Goal: Task Accomplishment & Management: Manage account settings

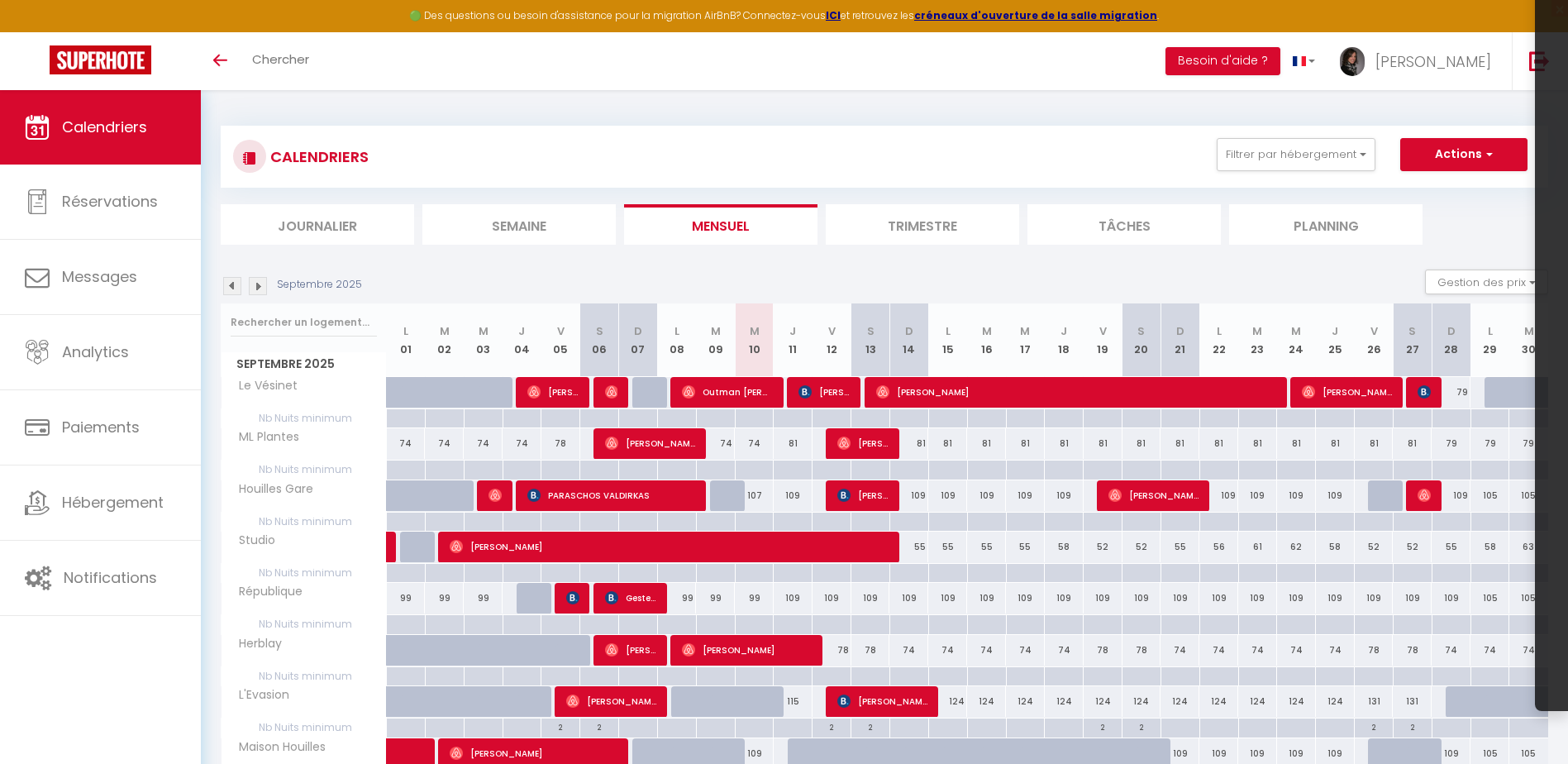
scroll to position [82, 0]
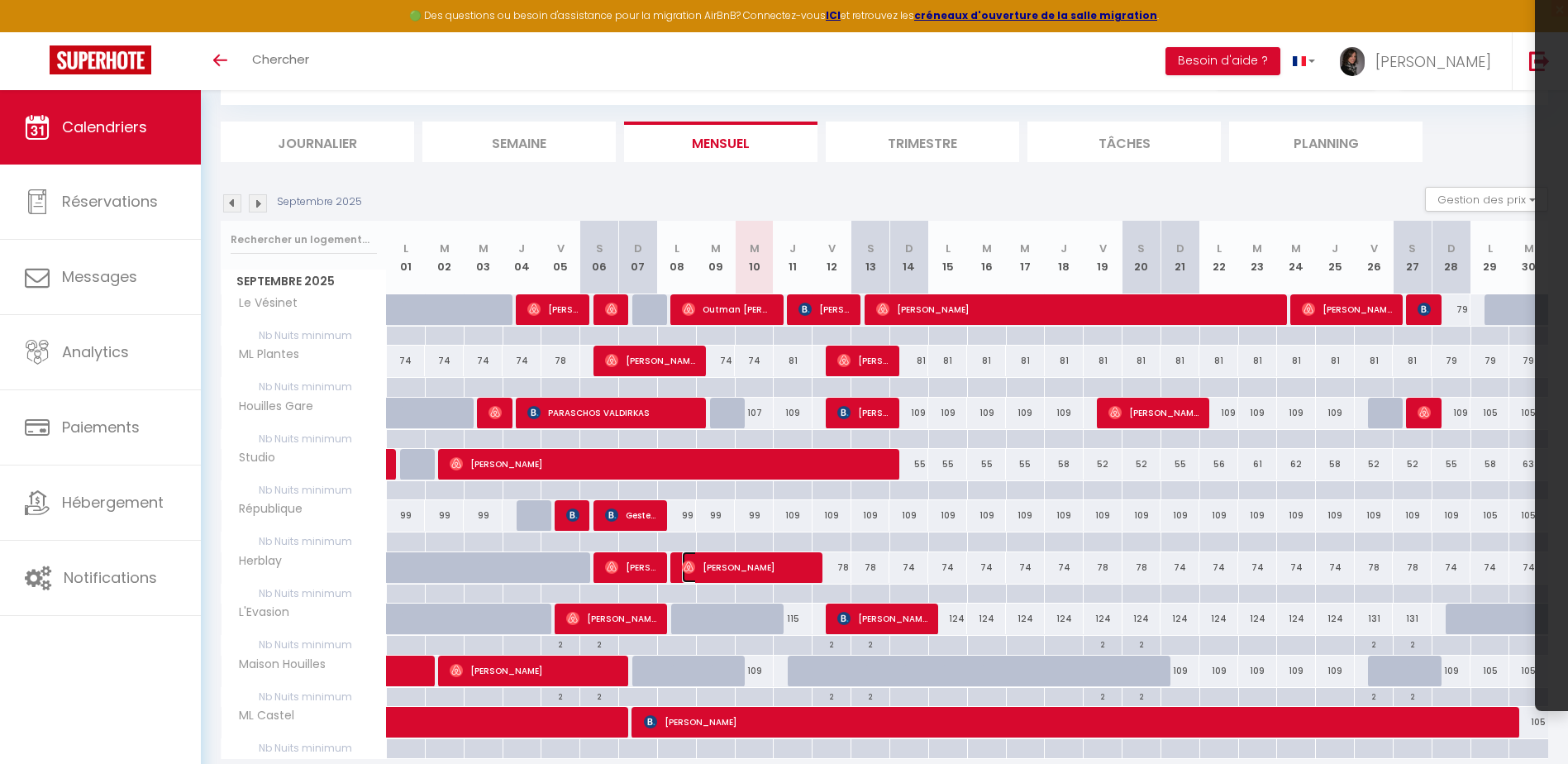
click at [734, 577] on span "[PERSON_NAME]" at bounding box center [746, 567] width 129 height 32
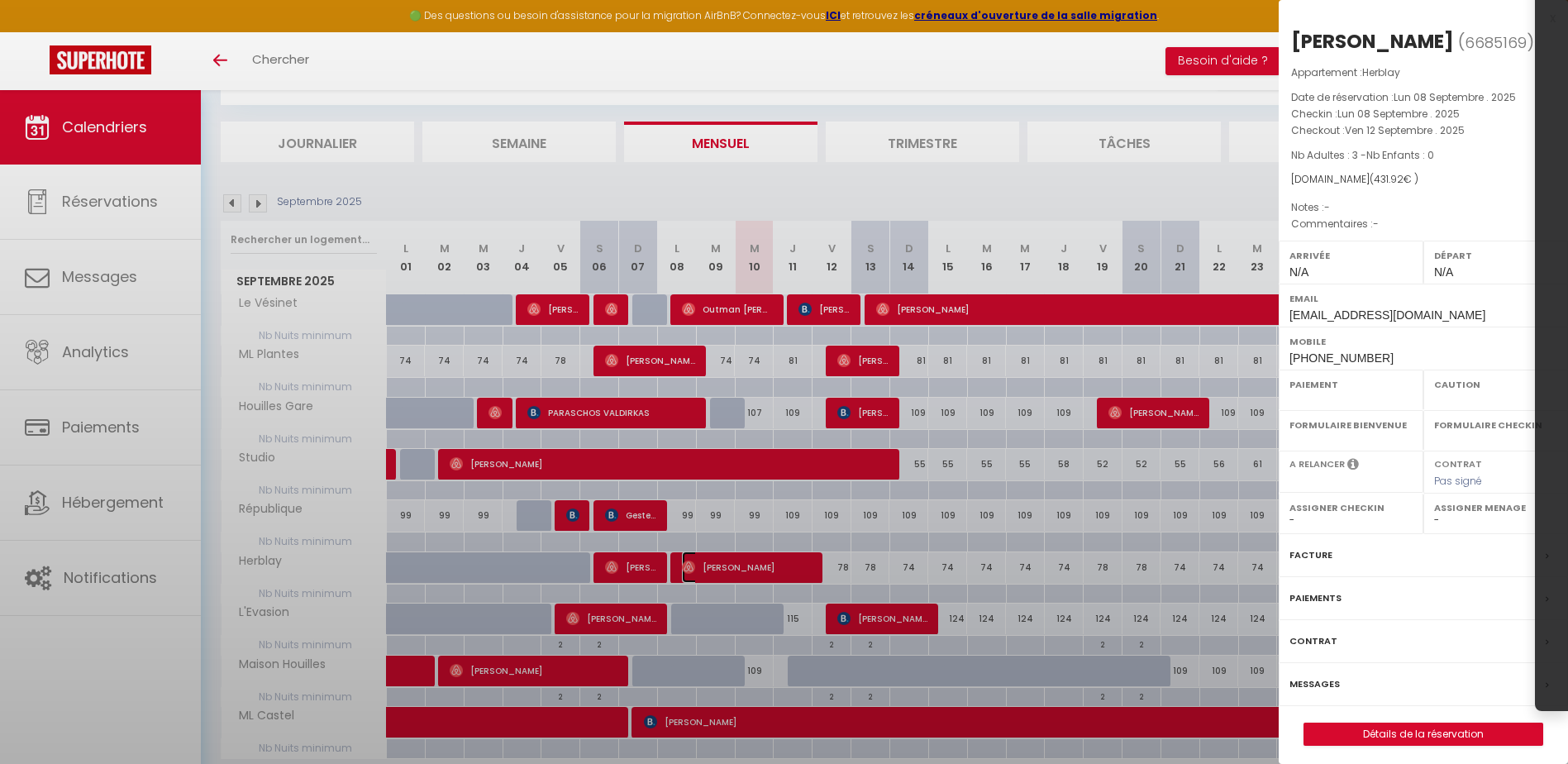
select select "OK"
select select "0"
select select "1"
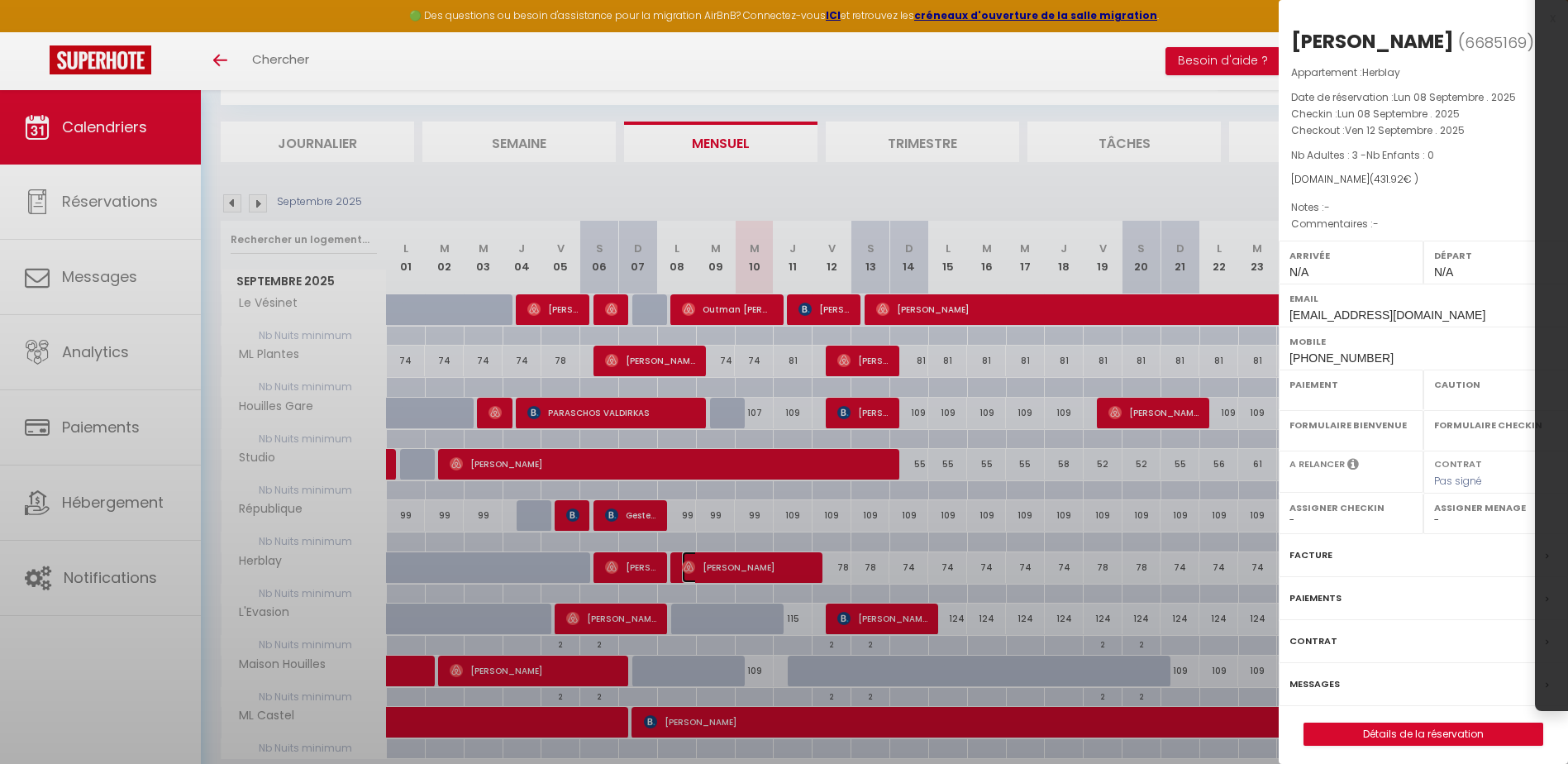
select select
select select "36446"
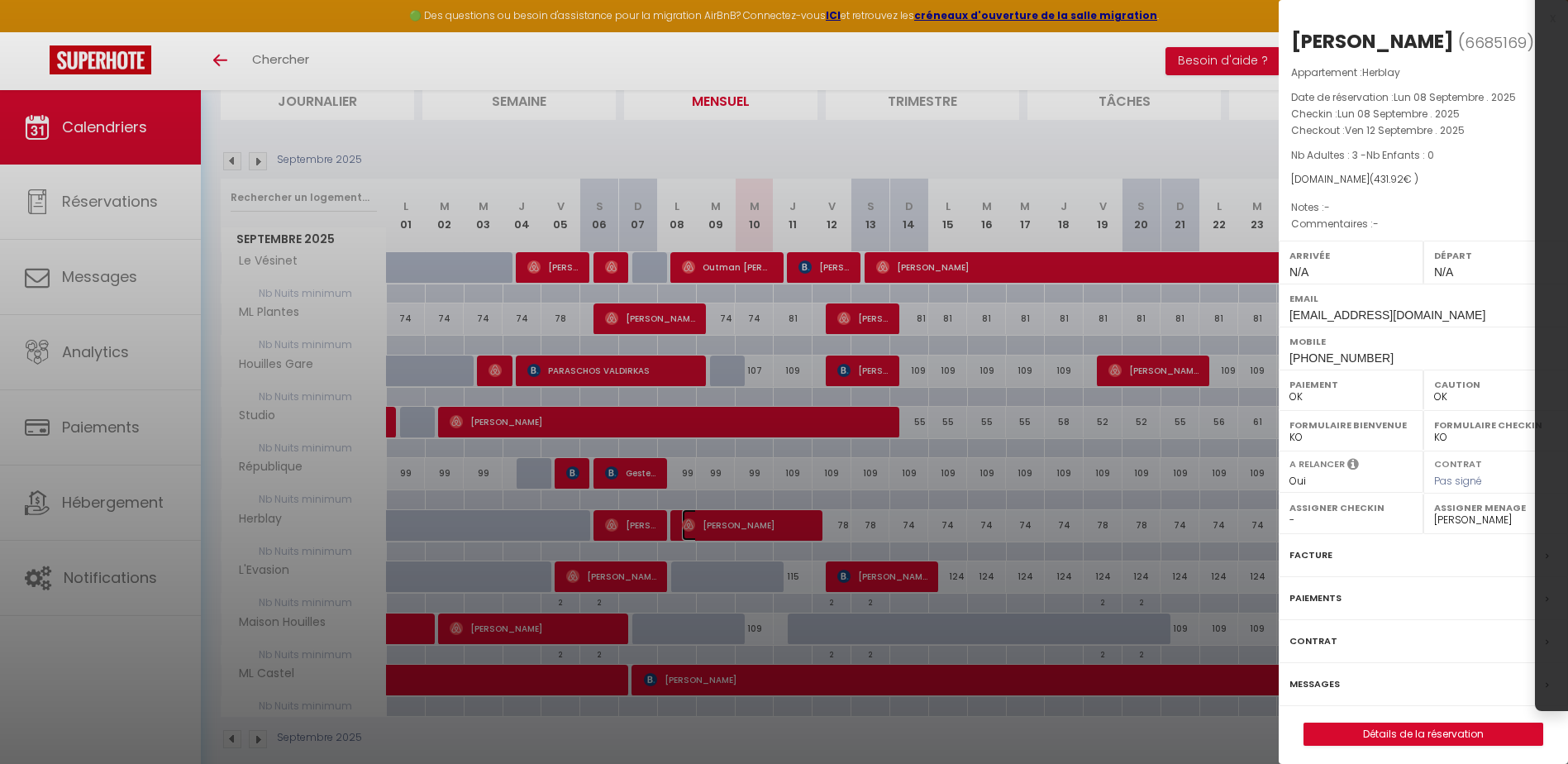
scroll to position [146, 0]
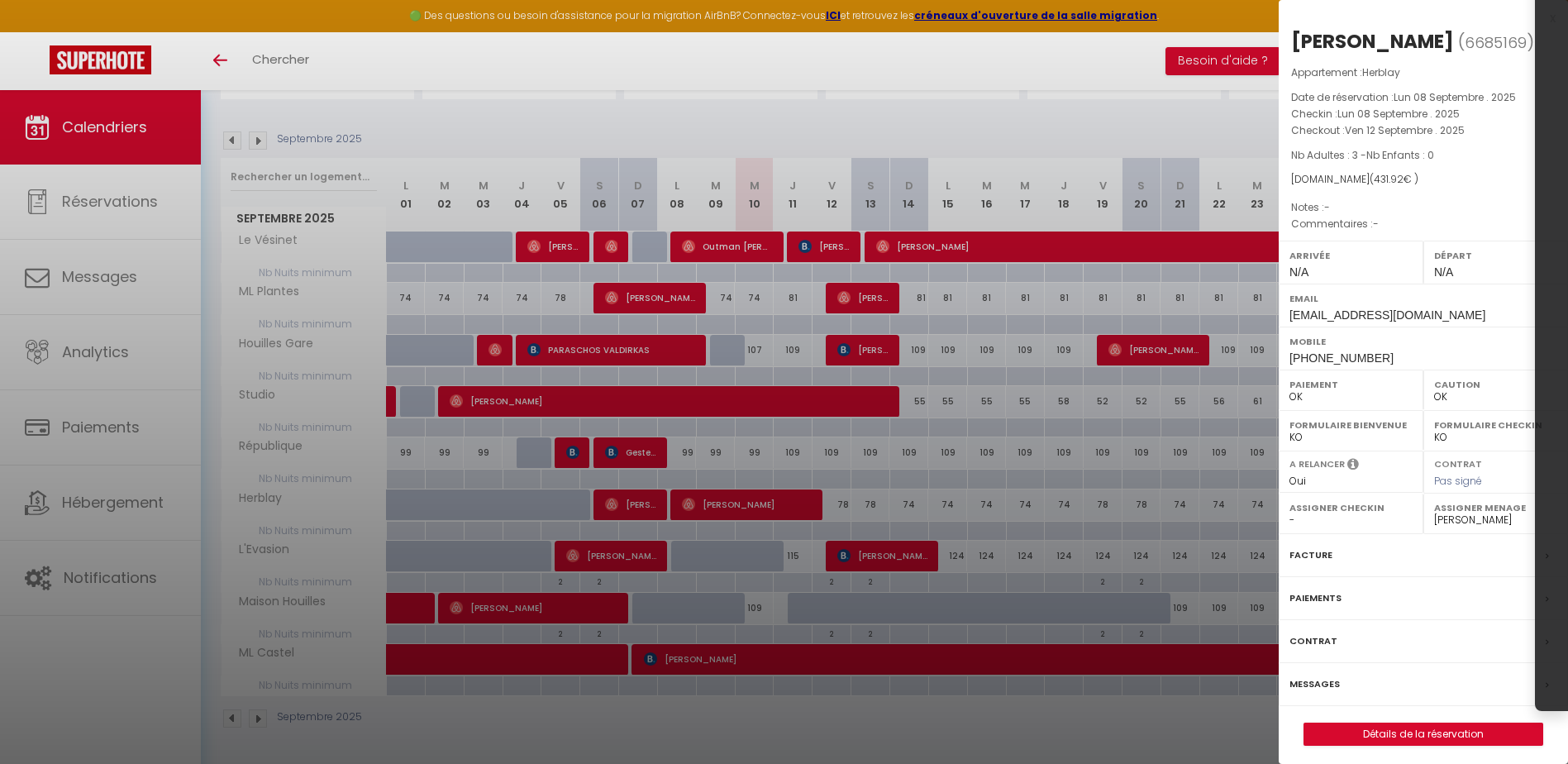
click at [1102, 84] on div at bounding box center [784, 382] width 1568 height 764
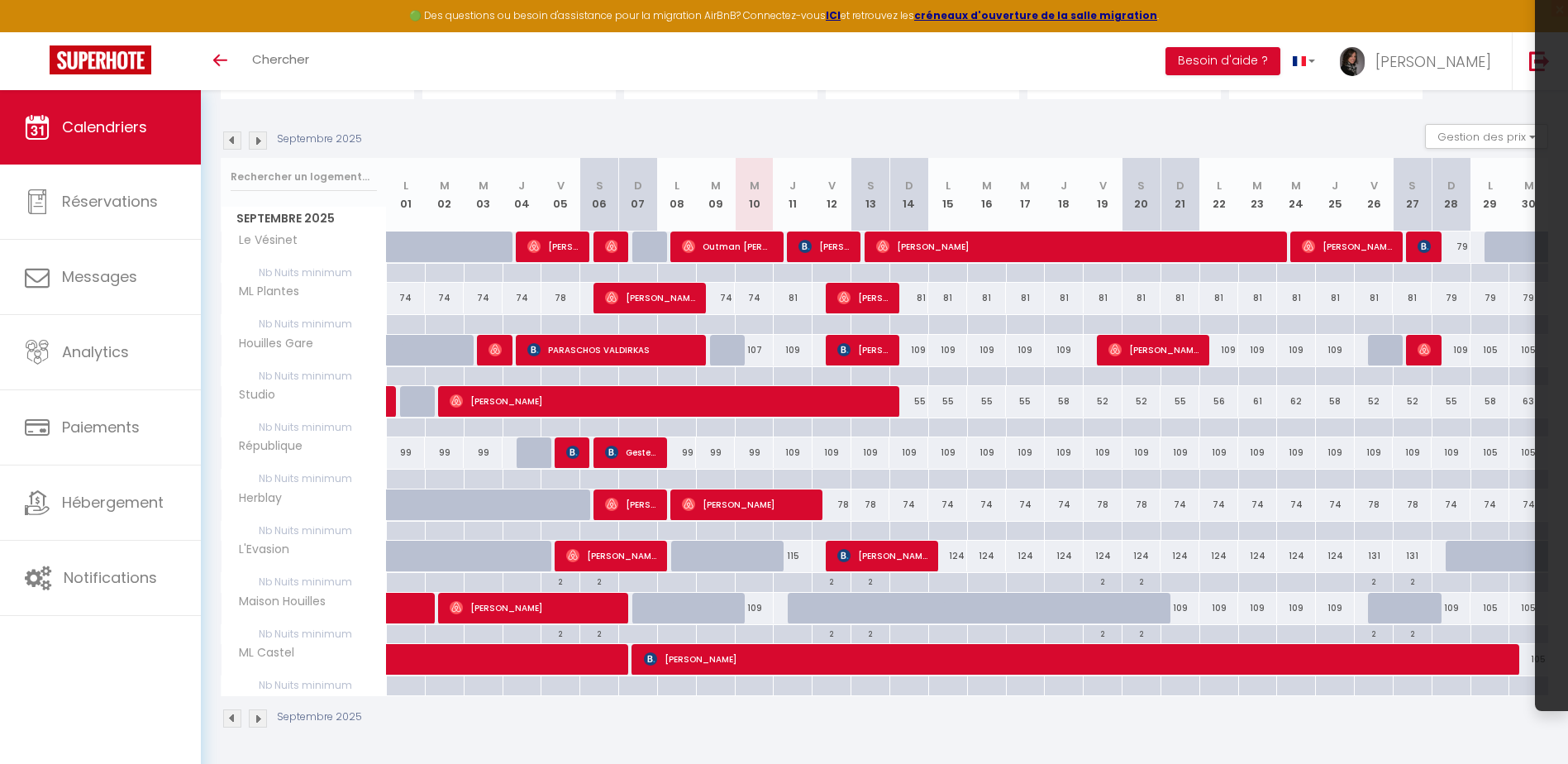
click at [260, 140] on img at bounding box center [257, 140] width 18 height 18
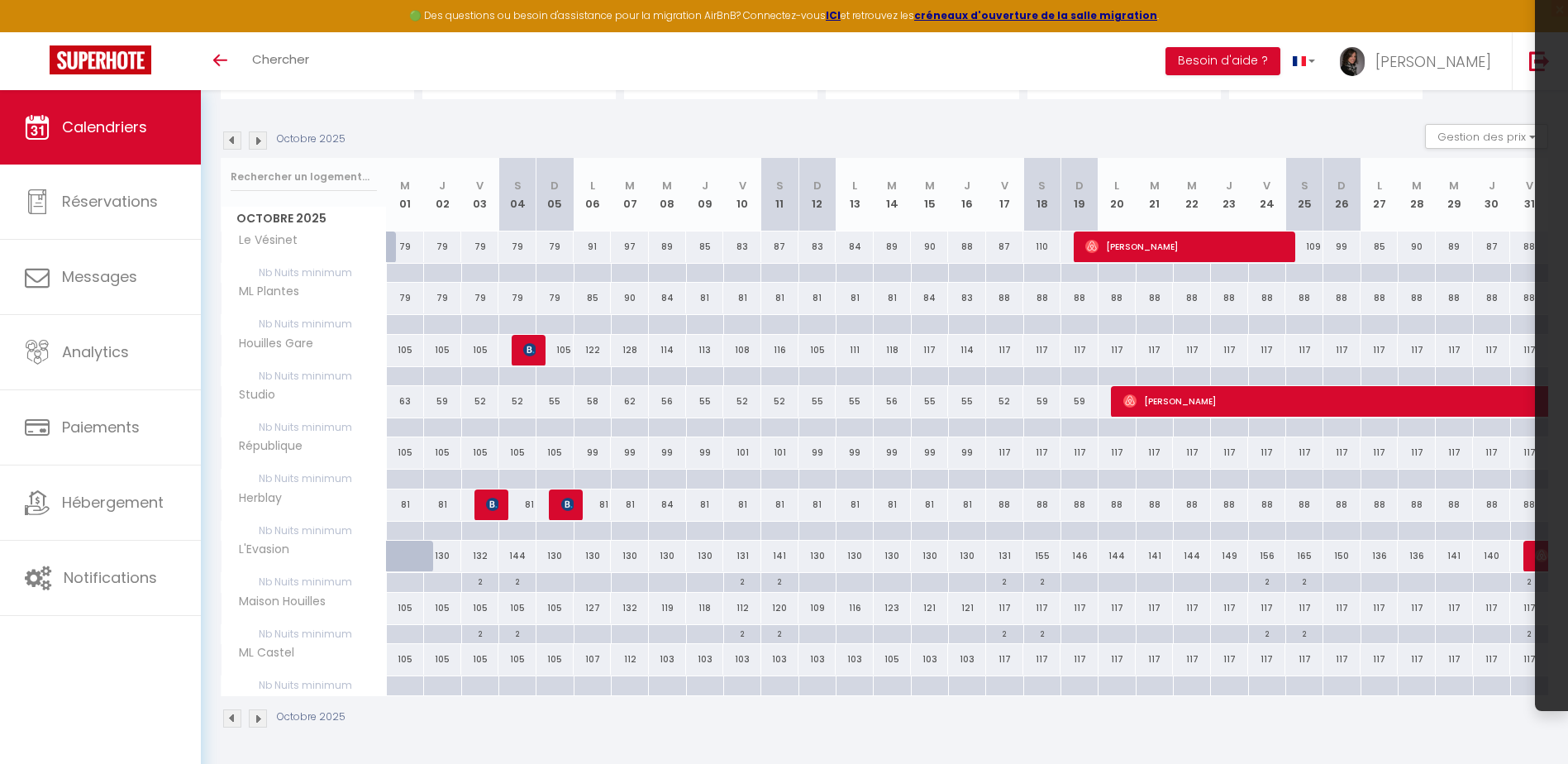
click at [261, 147] on img at bounding box center [257, 140] width 18 height 18
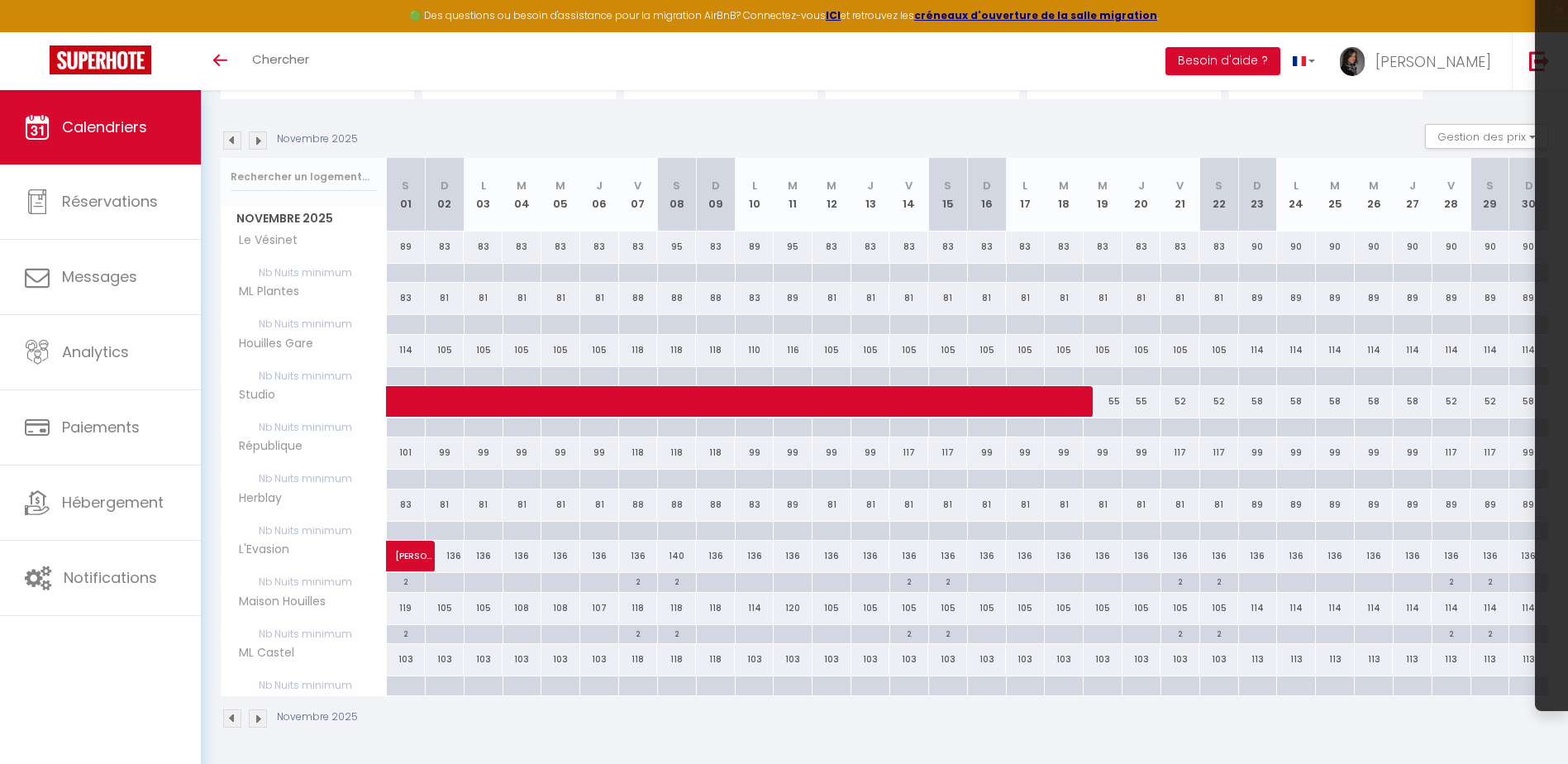
click at [261, 147] on img at bounding box center [257, 140] width 18 height 18
